Goal: Check status

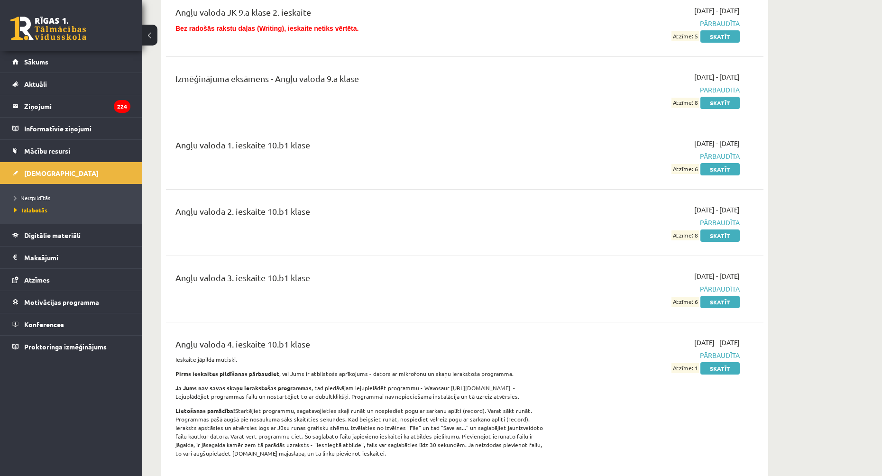
scroll to position [379, 0]
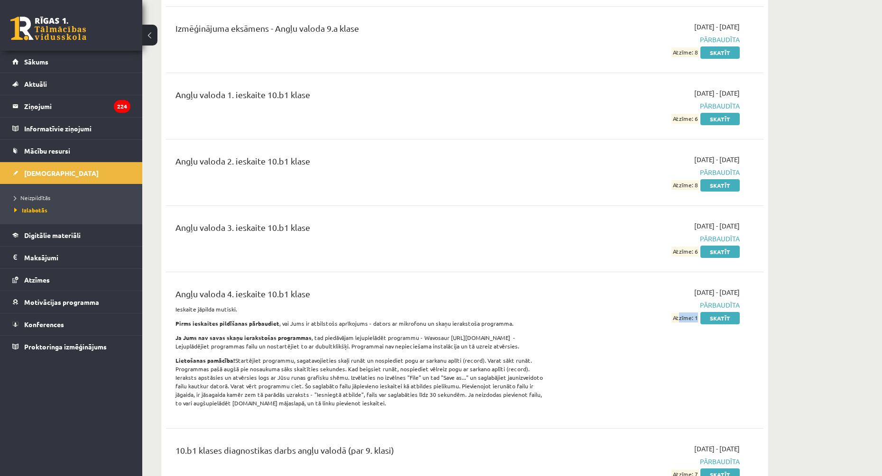
drag, startPoint x: 677, startPoint y: 318, endPoint x: 692, endPoint y: 327, distance: 18.3
click at [696, 321] on span "Atzīme: 1" at bounding box center [684, 318] width 27 height 10
click at [685, 337] on div "[DATE] - [DATE] Pārbaudīta Atzīme: 1 Skatīt" at bounding box center [650, 350] width 193 height 126
drag, startPoint x: 664, startPoint y: 291, endPoint x: 700, endPoint y: 292, distance: 36.0
click at [700, 292] on div "[DATE] - [DATE] Pārbaudīta Atzīme: 1 Skatīt" at bounding box center [650, 350] width 193 height 126
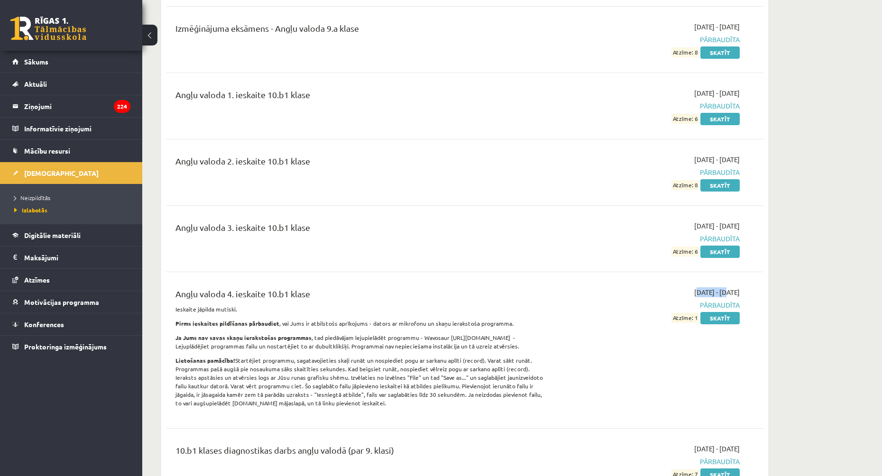
click at [694, 291] on span "[DATE] - [DATE]" at bounding box center [716, 292] width 45 height 10
drag, startPoint x: 682, startPoint y: 291, endPoint x: 691, endPoint y: 293, distance: 8.7
click at [694, 293] on span "[DATE] - [DATE]" at bounding box center [716, 292] width 45 height 10
click at [699, 328] on div "[DATE] - [DATE] Pārbaudīta Atzīme: 1 Skatīt" at bounding box center [650, 350] width 193 height 126
drag, startPoint x: 698, startPoint y: 315, endPoint x: 688, endPoint y: 315, distance: 10.0
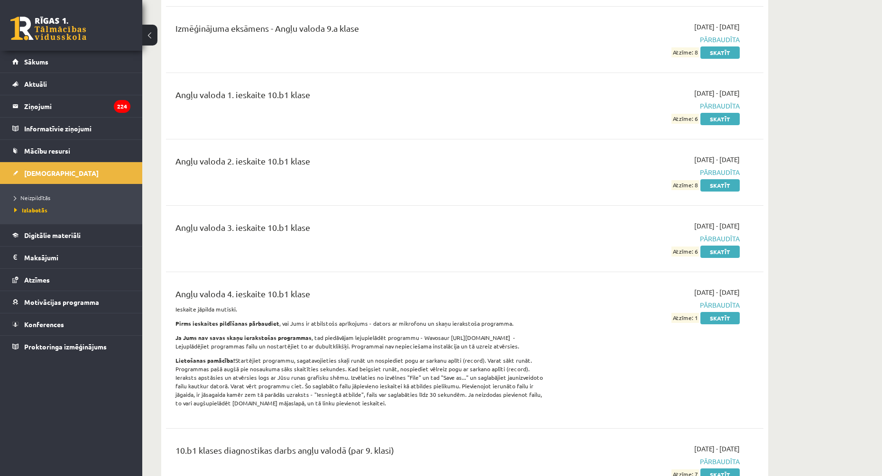
click at [688, 315] on span "Atzīme: 1" at bounding box center [684, 318] width 27 height 10
click at [694, 332] on div "[DATE] - [DATE] Pārbaudīta Atzīme: 1 Skatīt" at bounding box center [650, 350] width 193 height 126
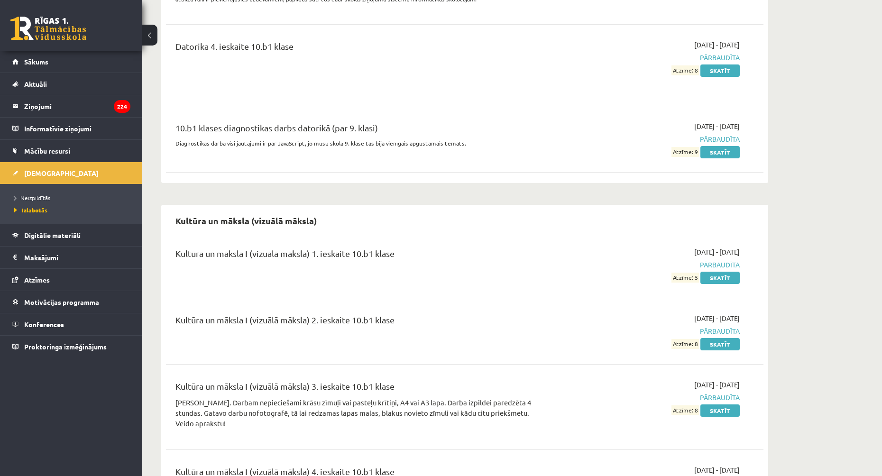
scroll to position [2370, 0]
